Goal: Find specific fact: Find specific fact

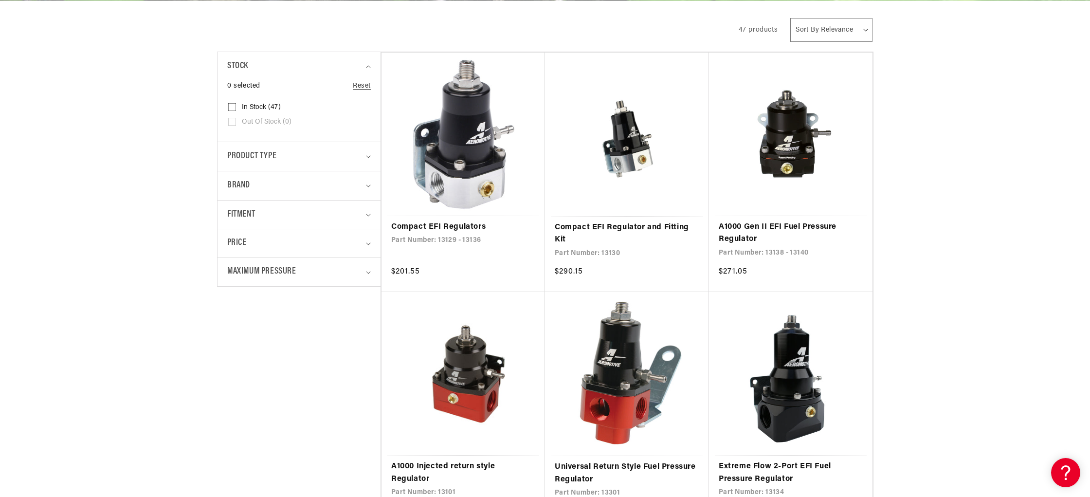
scroll to position [0, 1851]
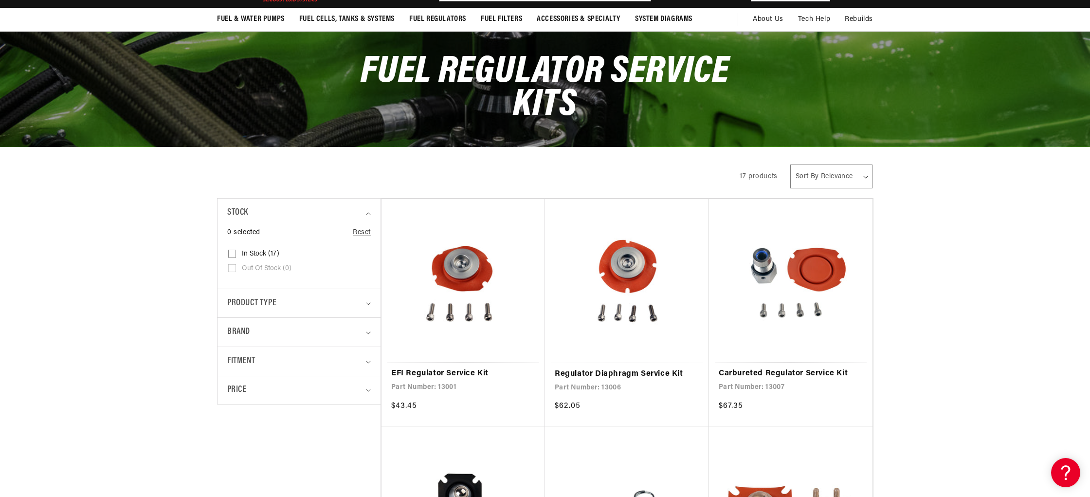
click at [501, 367] on link "EFI Regulator Service Kit" at bounding box center [463, 373] width 144 height 13
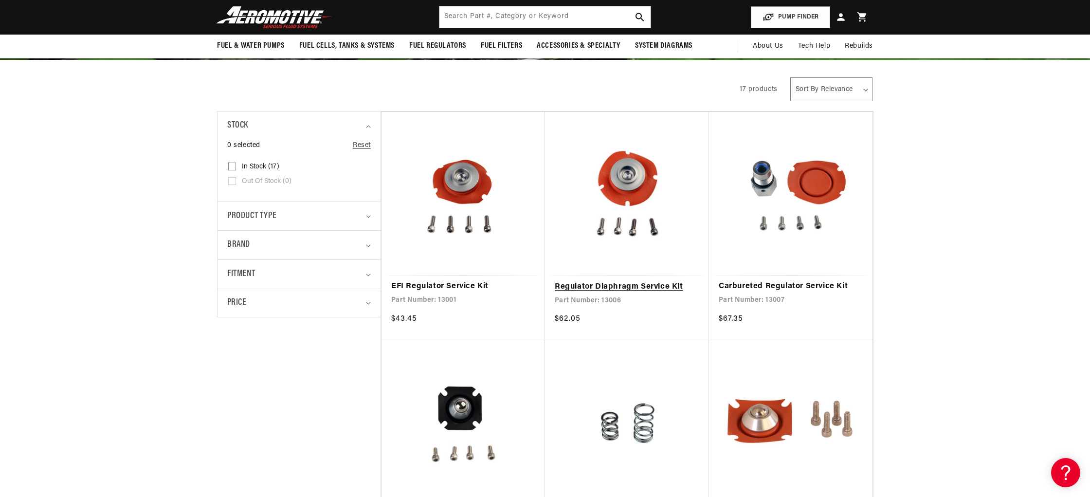
scroll to position [94, 0]
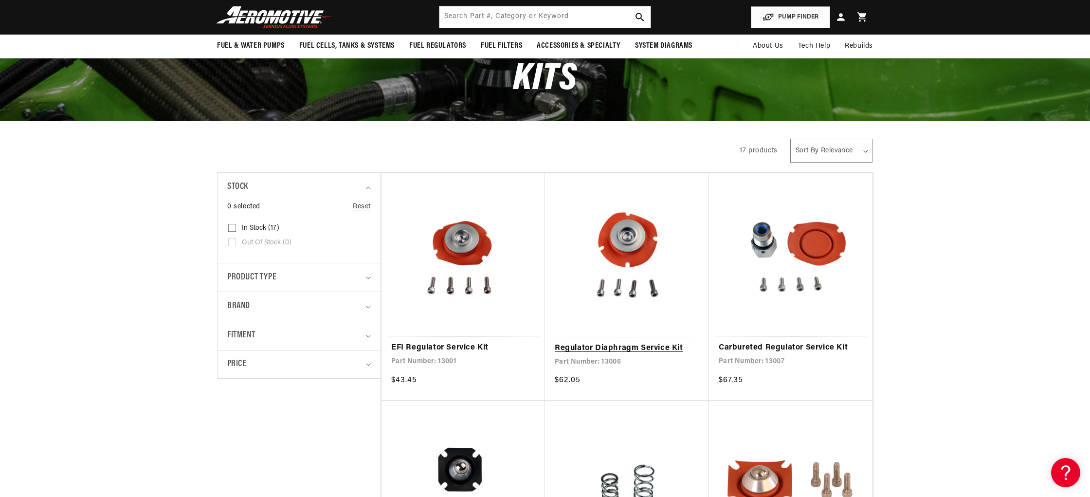
click at [629, 342] on link "Regulator Diaphragm Service Kit" at bounding box center [627, 348] width 144 height 13
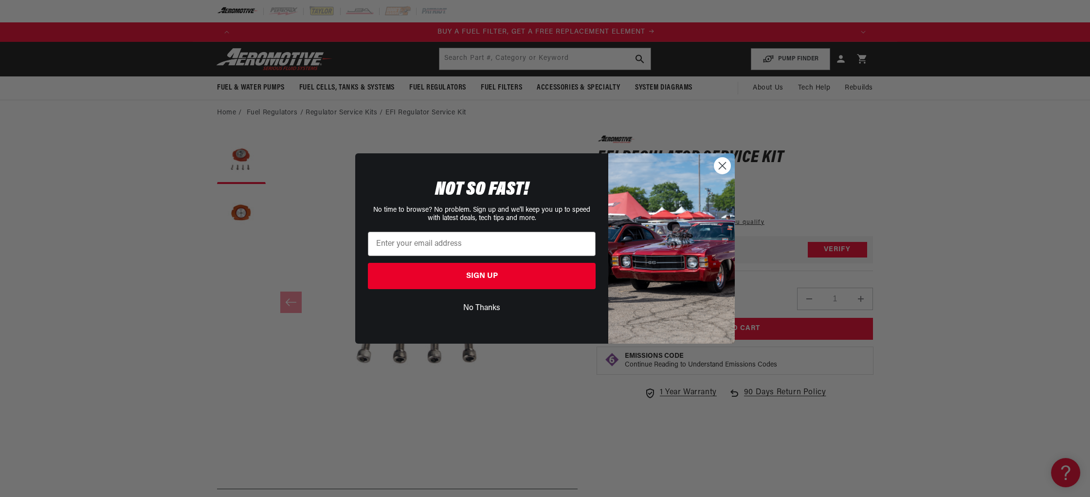
scroll to position [0, 617]
click at [718, 166] on circle "Close dialog" at bounding box center [722, 166] width 16 height 16
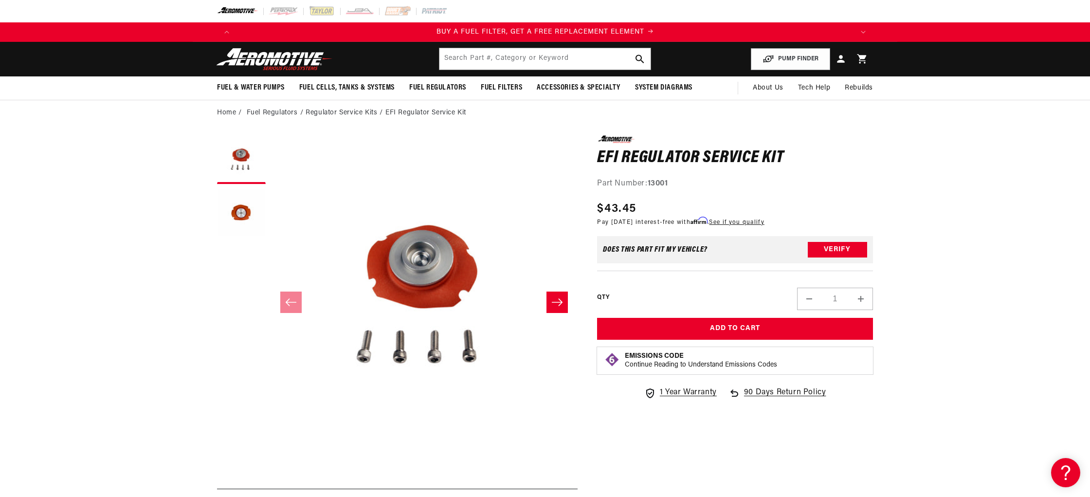
click at [657, 185] on strong "13001" at bounding box center [658, 184] width 20 height 8
copy strong "13001"
click at [652, 184] on strong "13001" at bounding box center [658, 184] width 20 height 8
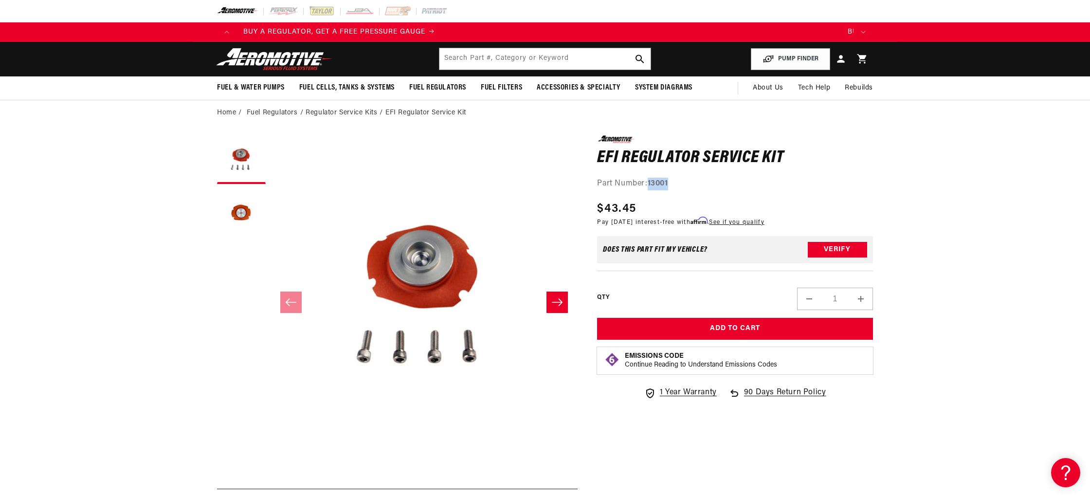
click at [652, 184] on strong "13001" at bounding box center [658, 184] width 20 height 8
drag, startPoint x: 658, startPoint y: 185, endPoint x: 671, endPoint y: 186, distance: 13.7
click at [658, 185] on strong "13001" at bounding box center [658, 184] width 20 height 8
click at [671, 186] on div "Part Number: 13001" at bounding box center [735, 184] width 276 height 13
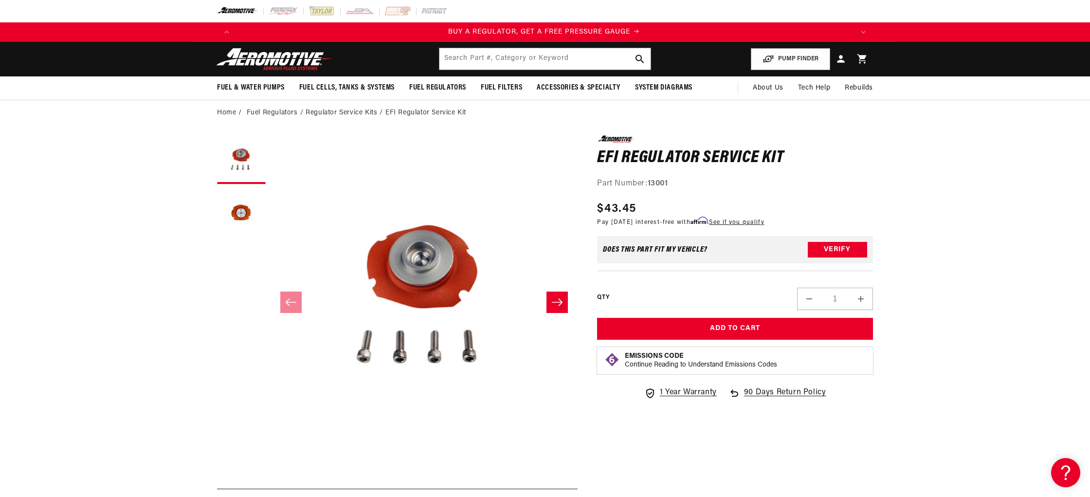
scroll to position [0, 0]
click at [666, 186] on strong "13001" at bounding box center [658, 184] width 20 height 8
click at [666, 185] on strong "13001" at bounding box center [658, 184] width 20 height 8
copy strong "13001"
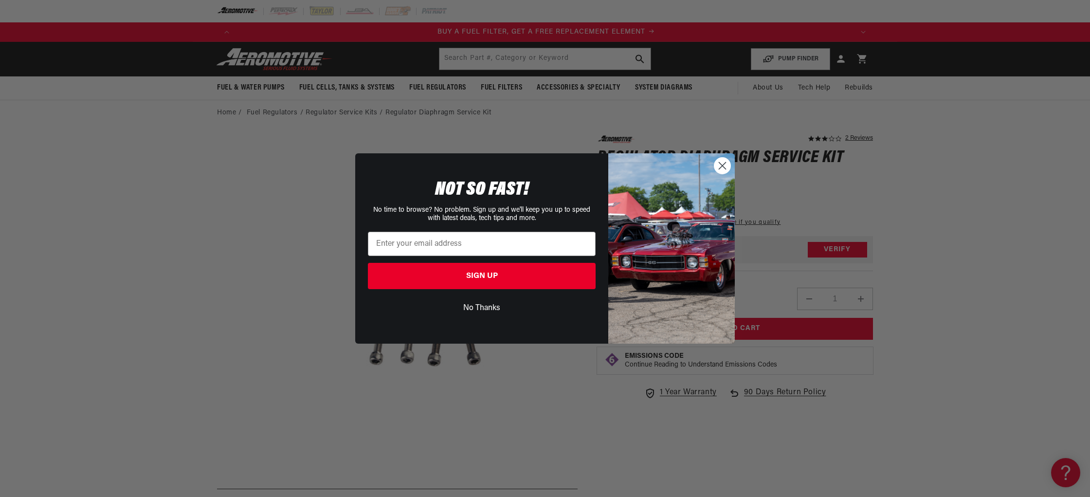
scroll to position [0, 617]
click at [727, 171] on circle "Close dialog" at bounding box center [722, 166] width 16 height 16
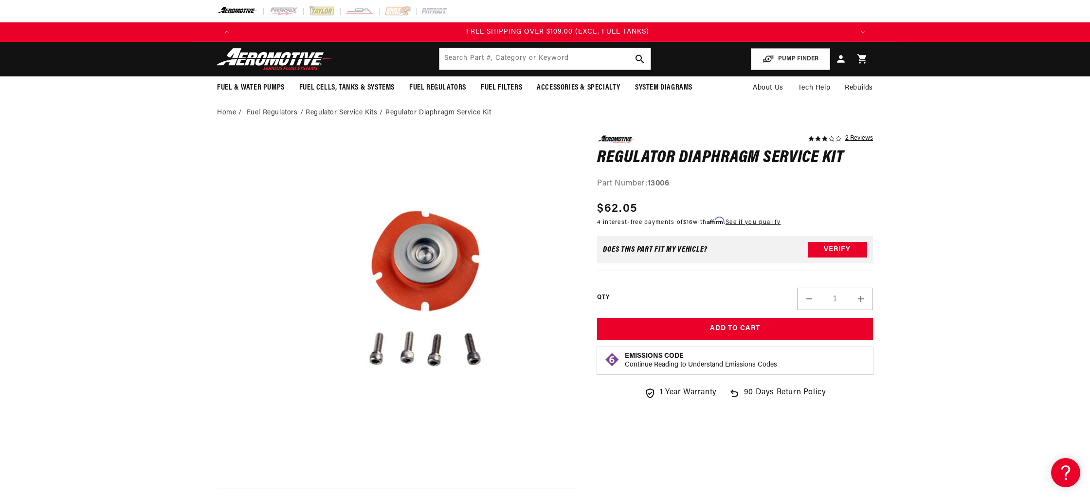
scroll to position [0, 1851]
